Goal: Task Accomplishment & Management: Use online tool/utility

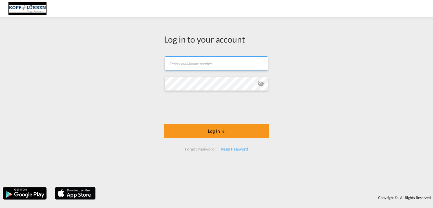
click at [185, 60] on input "text" at bounding box center [216, 63] width 103 height 14
type input "[EMAIL_ADDRESS][PERSON_NAME][DOMAIN_NAME]"
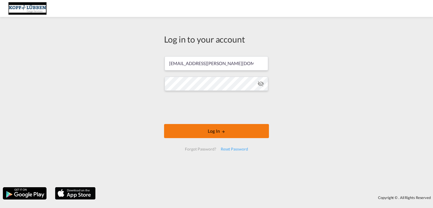
click at [214, 134] on button "Log In" at bounding box center [216, 131] width 105 height 14
